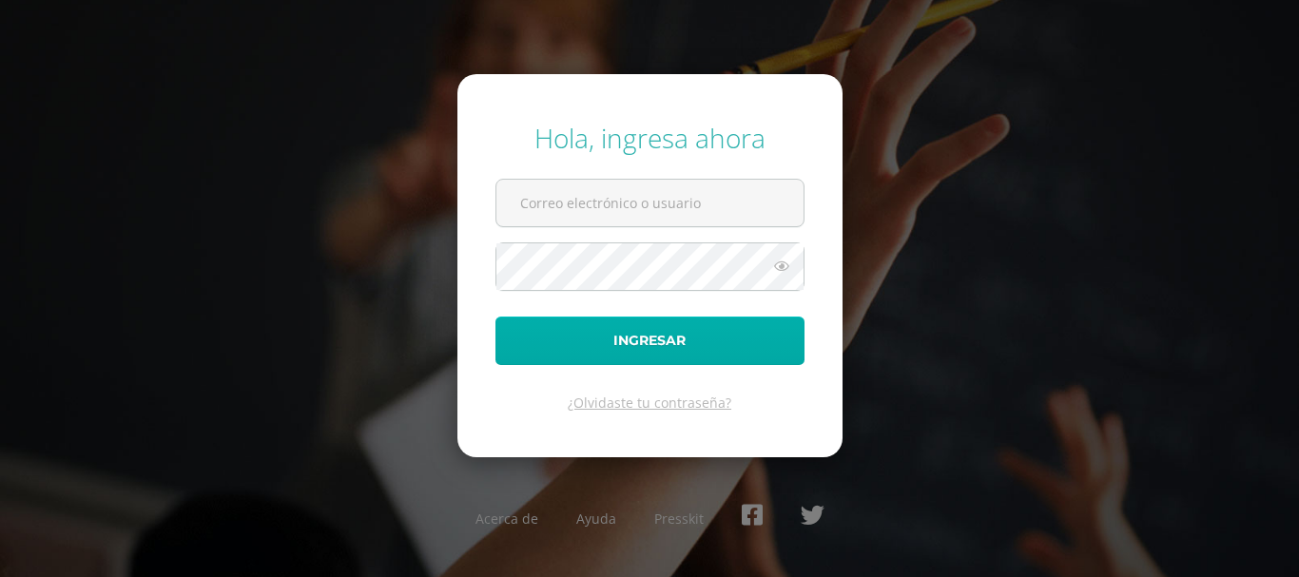
type input "COS0202585@osoriosandoval.edu.gt"
click at [753, 339] on button "Ingresar" at bounding box center [650, 341] width 309 height 49
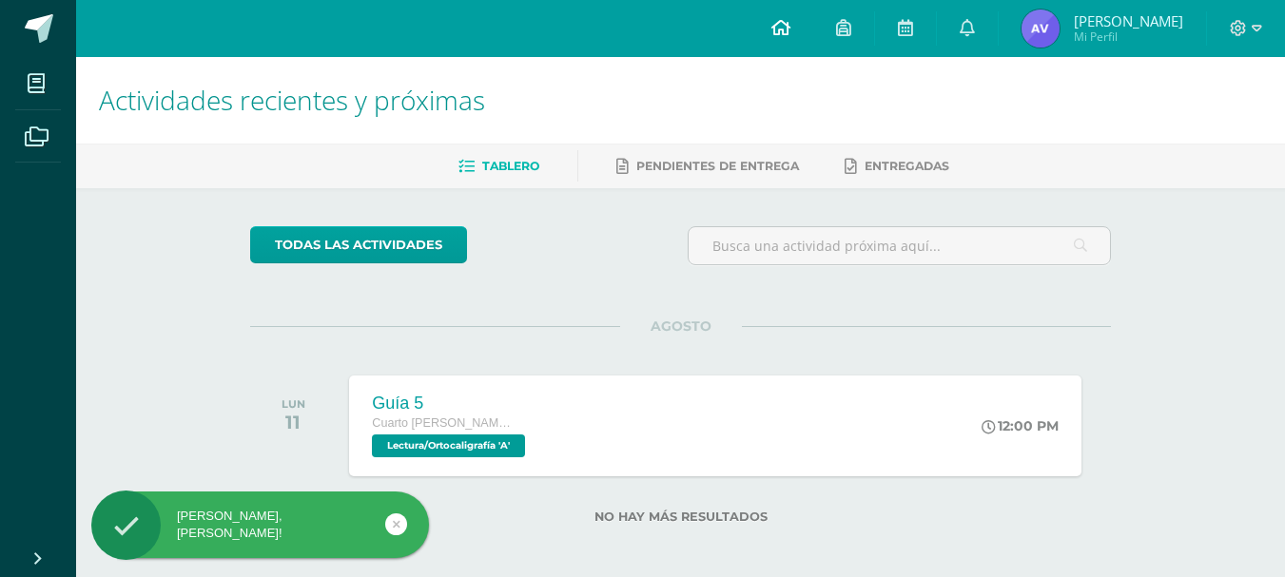
click at [779, 41] on link at bounding box center [781, 28] width 65 height 57
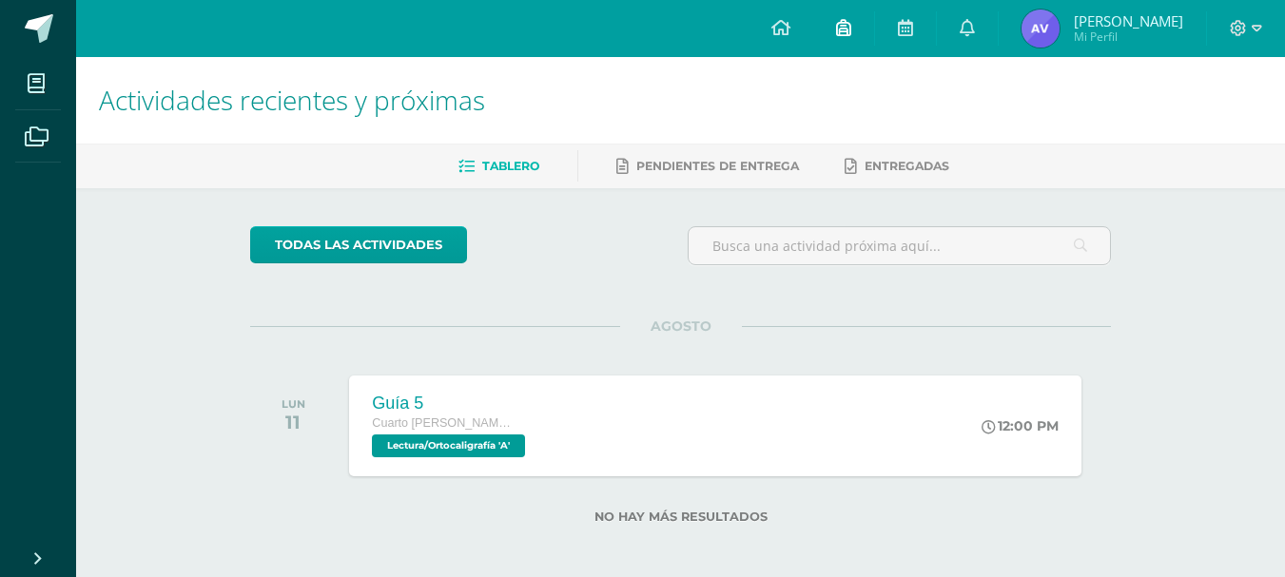
click at [867, 47] on link at bounding box center [843, 28] width 61 height 57
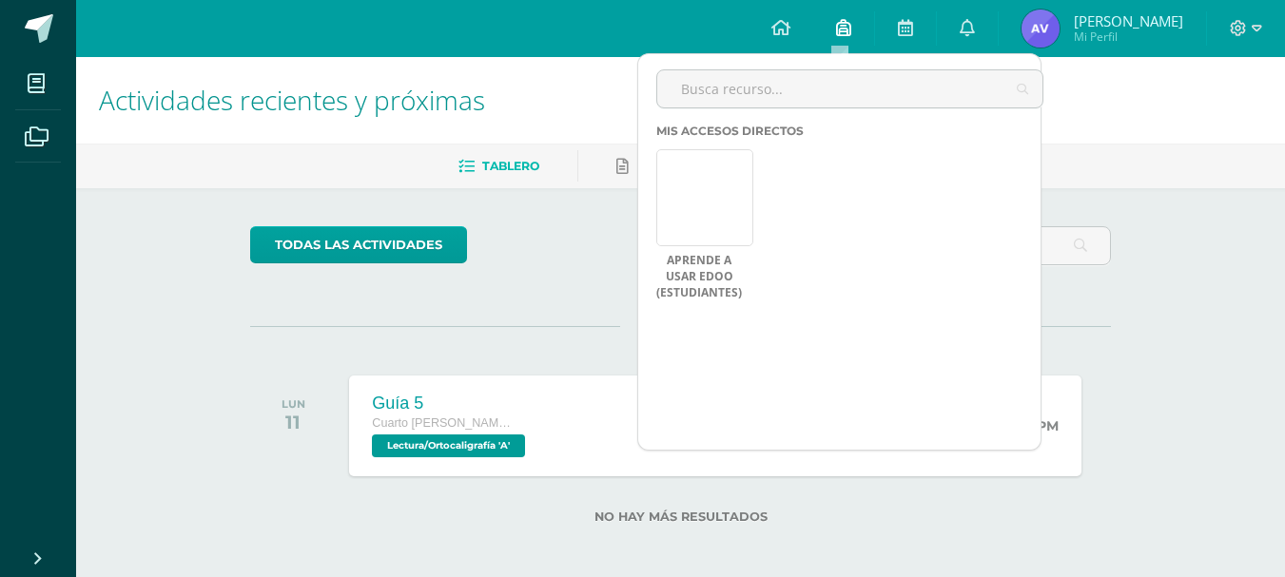
click at [860, 42] on link at bounding box center [843, 28] width 61 height 57
click at [1119, 10] on span "Andrick Gabriel Alejandro Mi Perfil" at bounding box center [1102, 29] width 169 height 38
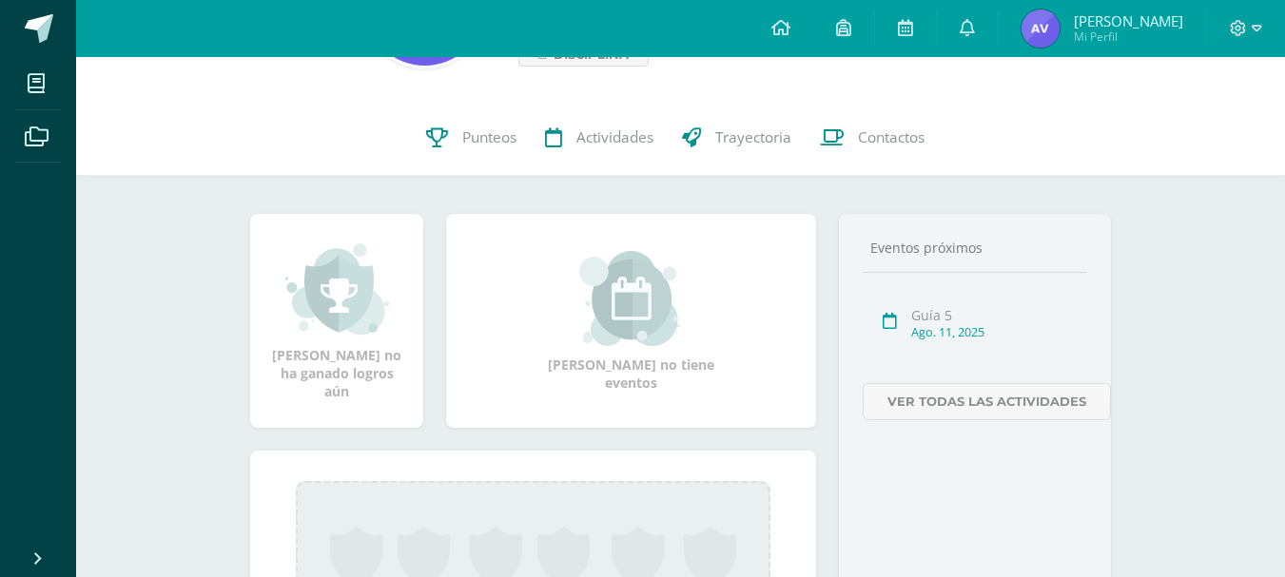
scroll to position [144, 0]
click at [458, 131] on link "Punteos" at bounding box center [471, 139] width 119 height 76
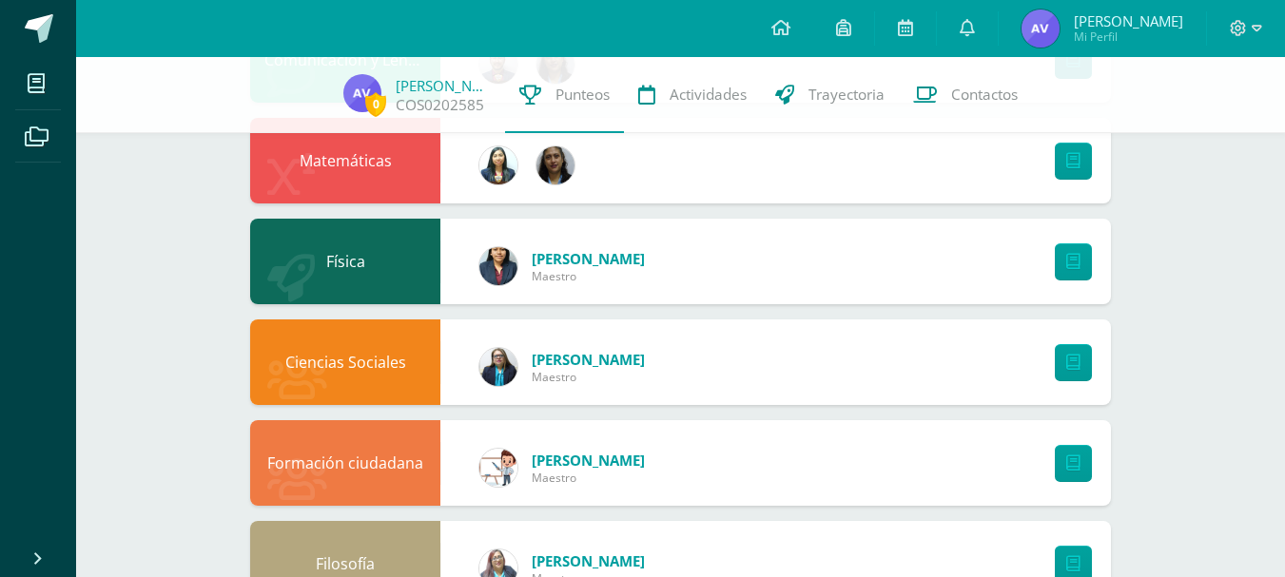
scroll to position [385, 0]
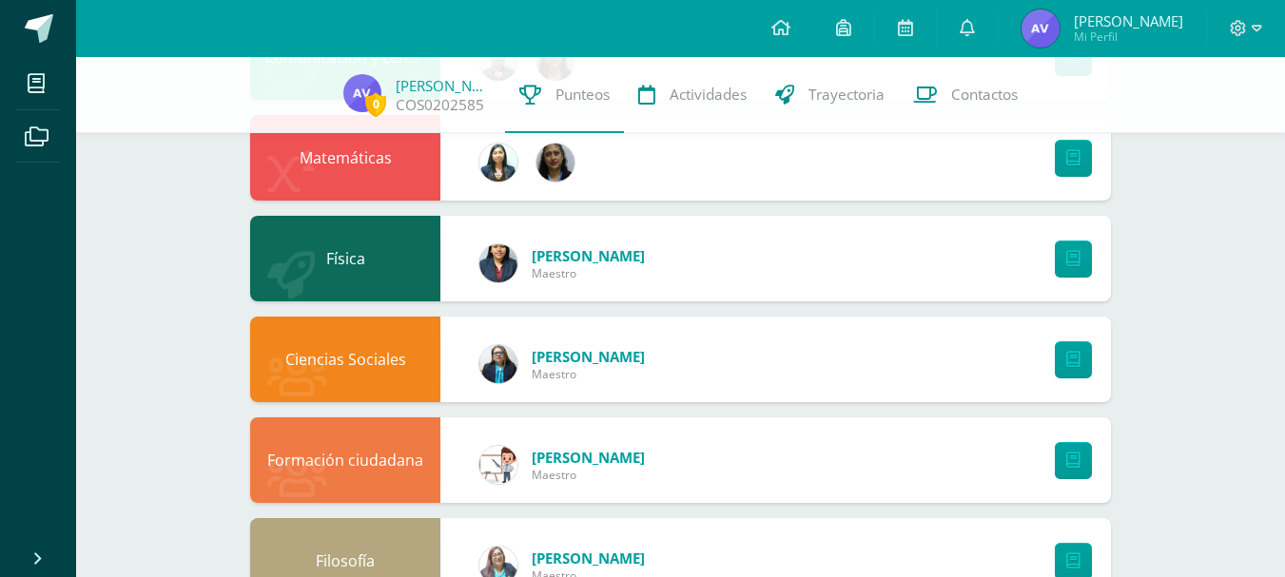
click at [376, 262] on div "Física" at bounding box center [345, 259] width 190 height 86
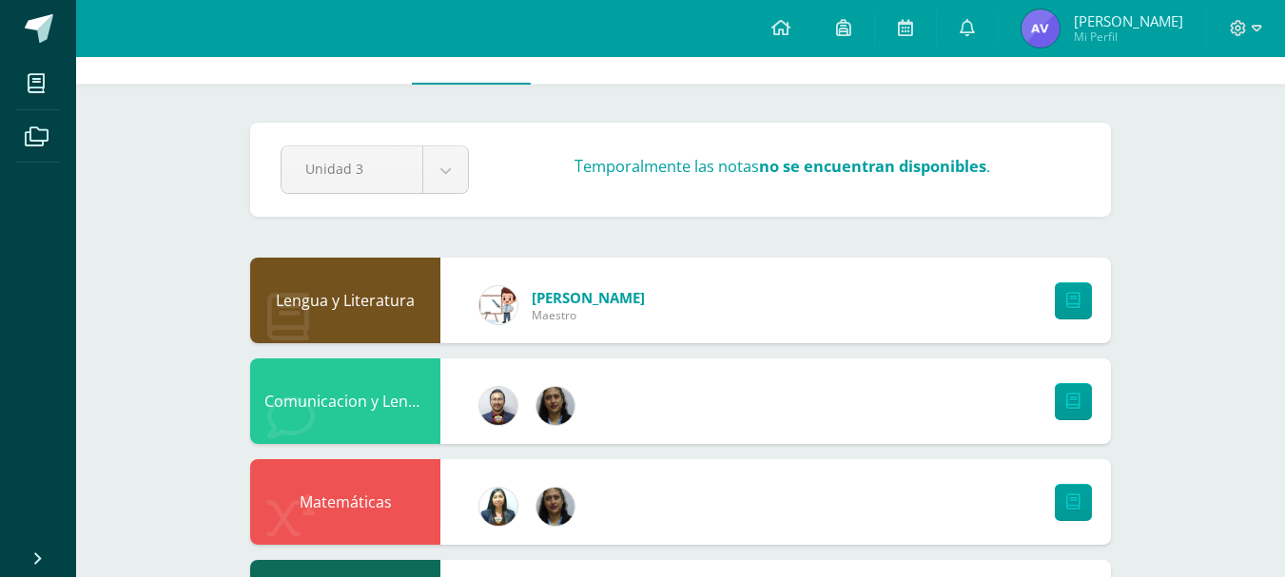
scroll to position [0, 0]
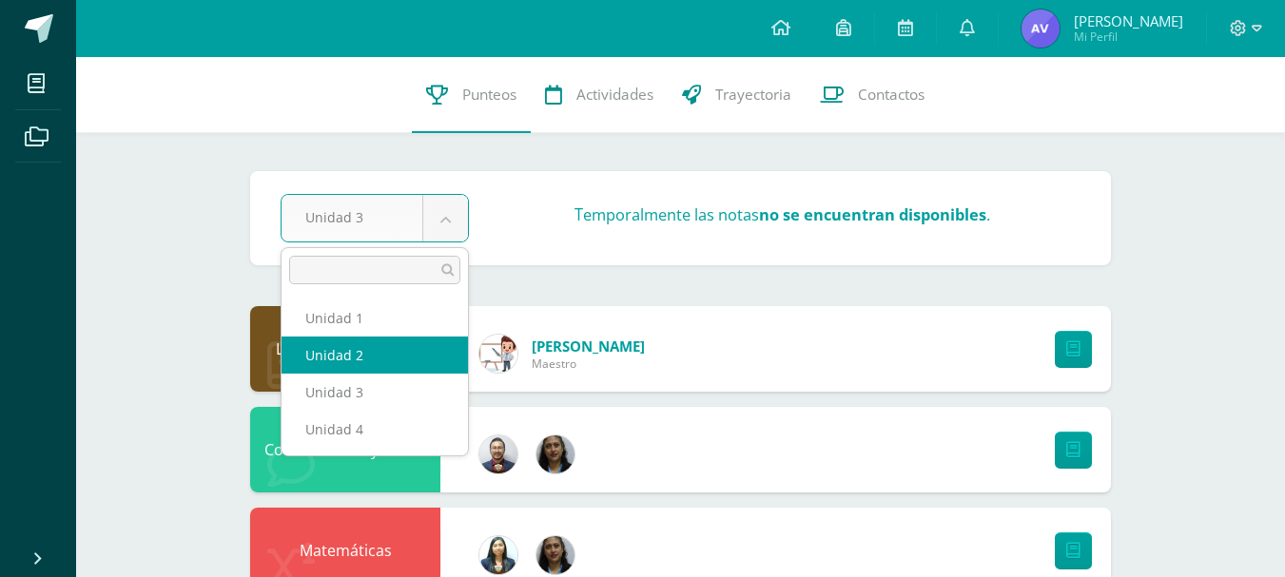
select select "Unidad 2"
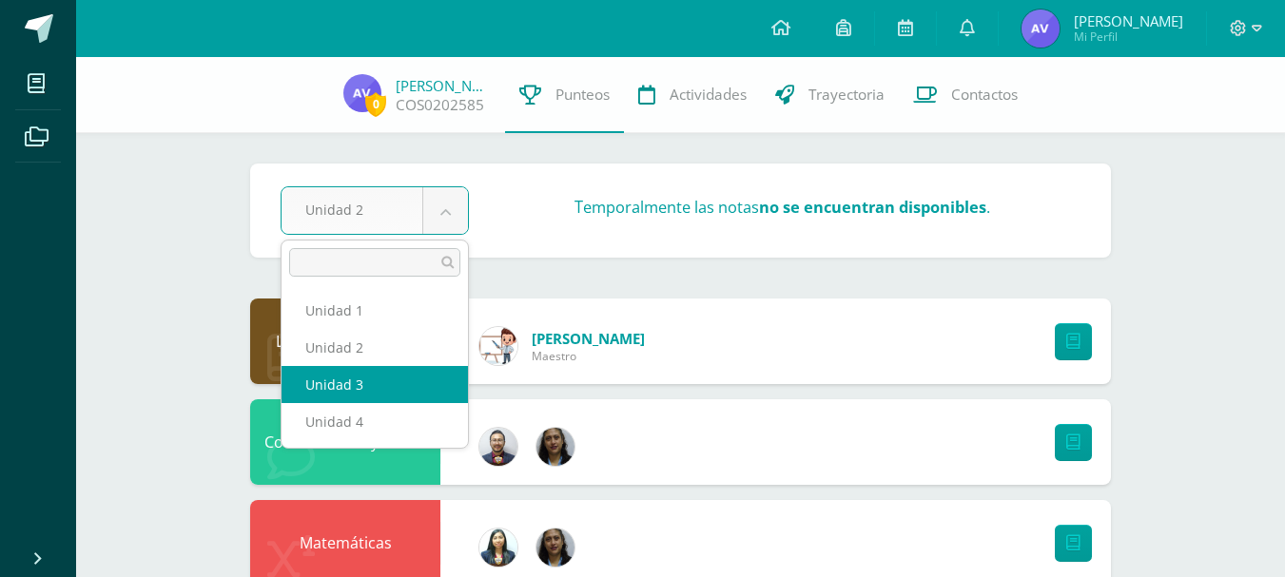
select select "Unidad 3"
